Goal: Task Accomplishment & Management: Use online tool/utility

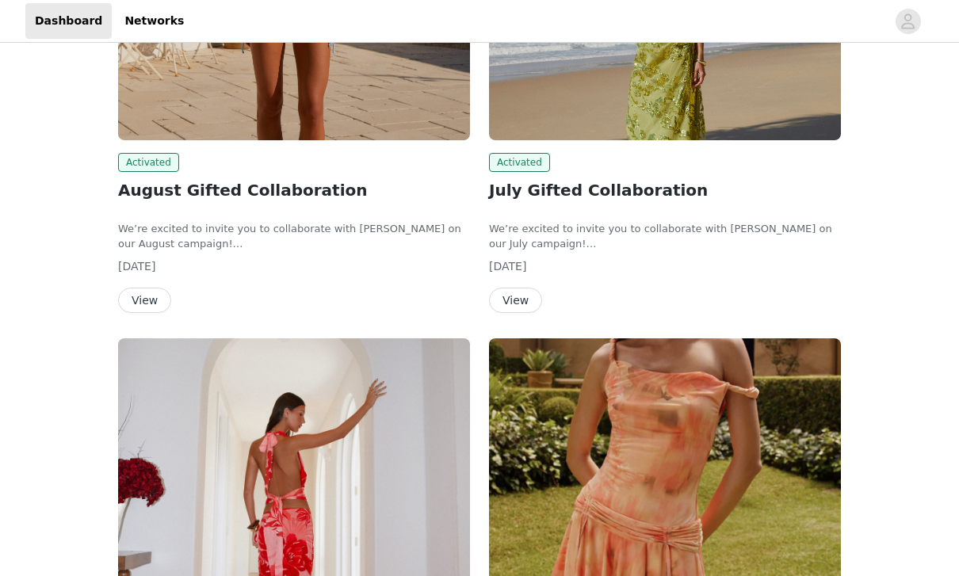
scroll to position [155, 0]
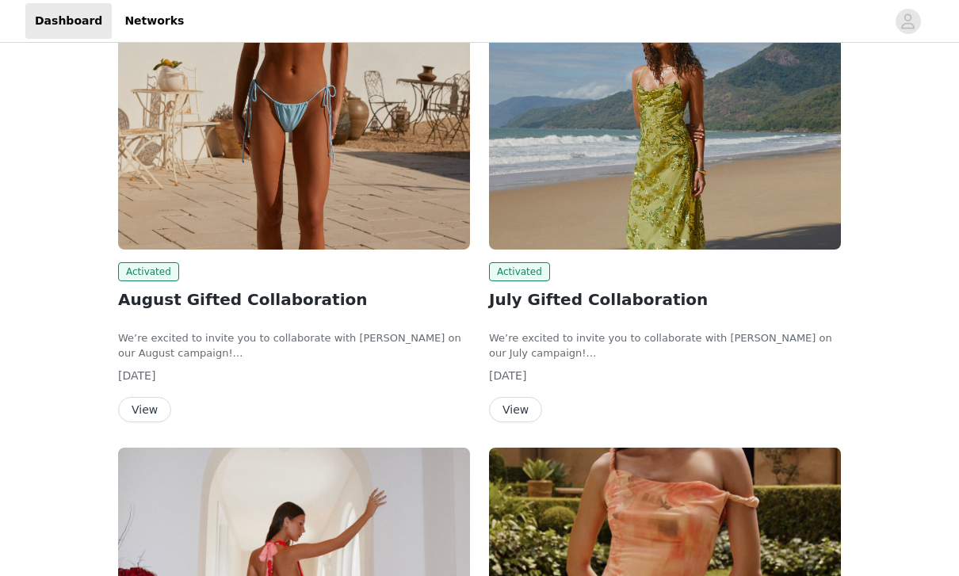
click at [522, 411] on button "View" at bounding box center [515, 409] width 53 height 25
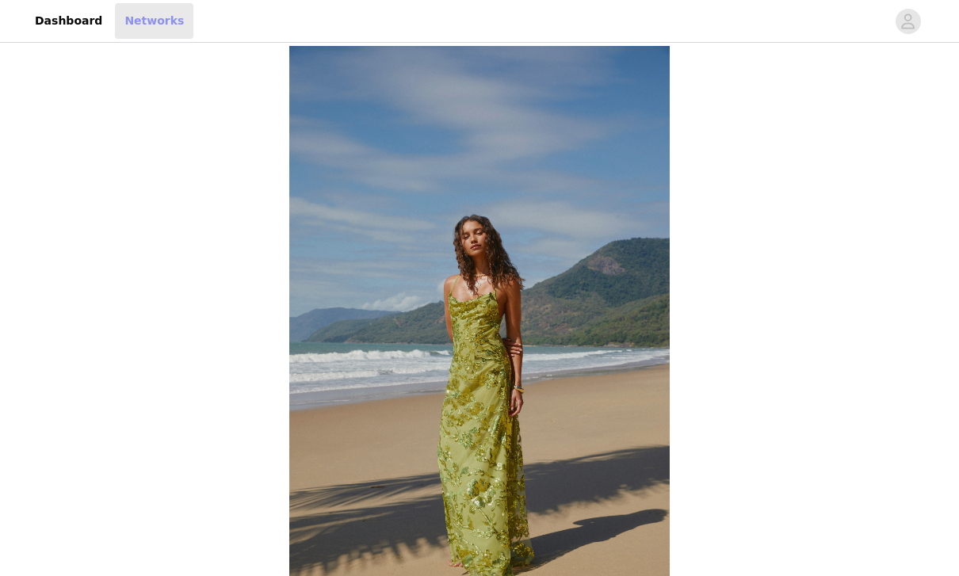
click at [141, 19] on link "Networks" at bounding box center [154, 21] width 78 height 36
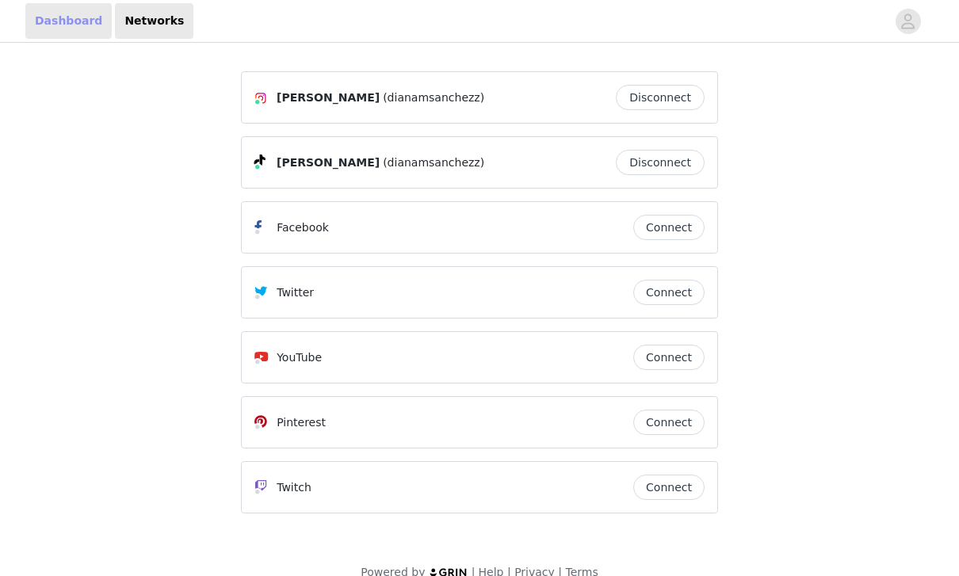
click at [61, 32] on link "Dashboard" at bounding box center [68, 21] width 86 height 36
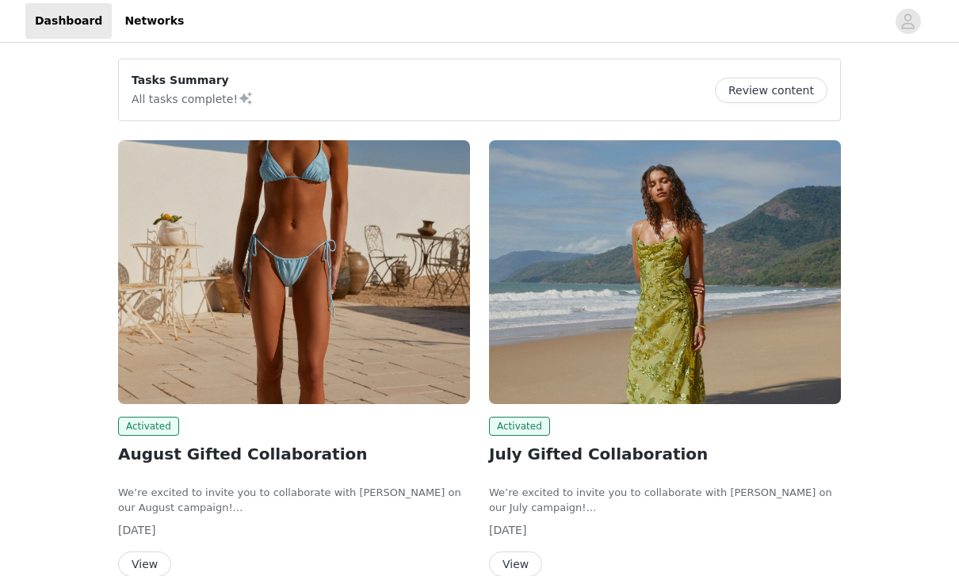
click at [757, 94] on button "Review content" at bounding box center [771, 90] width 113 height 25
